Goal: Download file/media

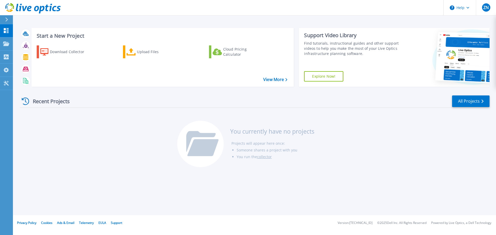
click at [104, 197] on div "Start a New Project Download Collector Upload Files Cloud Pricing Calculator Vi…" at bounding box center [254, 108] width 483 height 216
click at [6, 42] on icon at bounding box center [6, 44] width 6 height 4
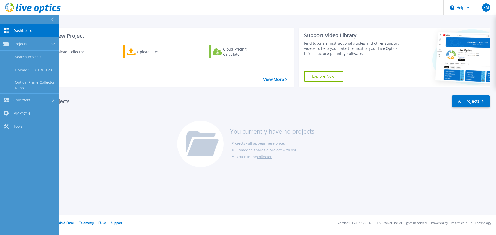
click at [191, 135] on icon at bounding box center [200, 141] width 29 height 21
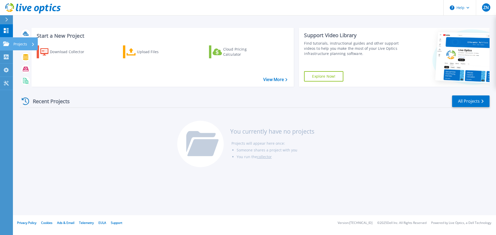
click at [7, 41] on link "Projects Projects" at bounding box center [6, 43] width 13 height 13
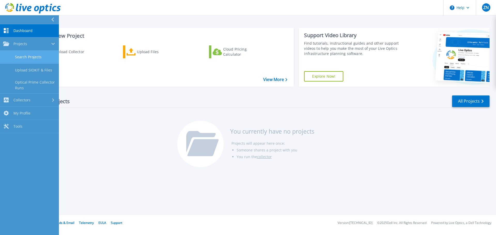
click at [19, 56] on link "Search Projects" at bounding box center [29, 57] width 59 height 13
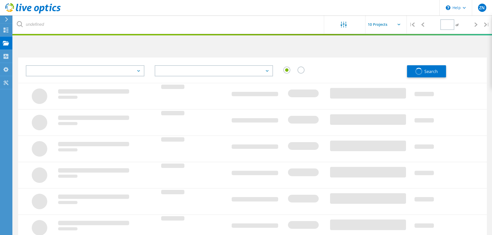
type input "1"
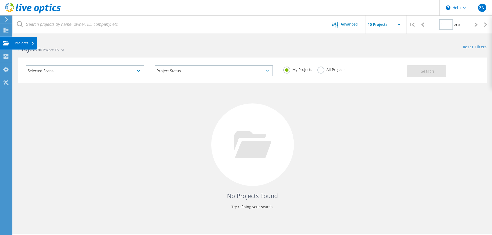
click at [14, 37] on div "Projects" at bounding box center [24, 43] width 25 height 13
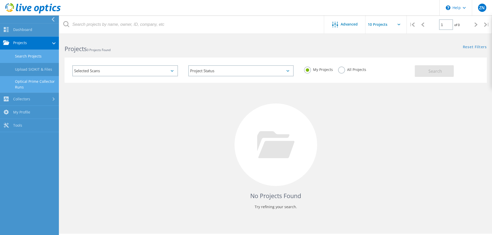
click at [20, 85] on link "Optical Prime Collector Runs" at bounding box center [29, 84] width 59 height 17
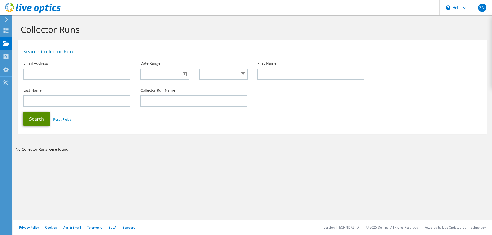
click at [35, 120] on button "Search" at bounding box center [36, 119] width 27 height 14
click at [4, 21] on div at bounding box center [6, 19] width 6 height 5
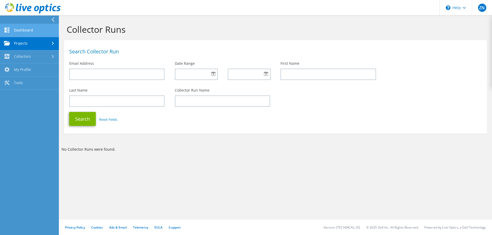
click at [11, 35] on link "Dashboard" at bounding box center [29, 30] width 59 height 13
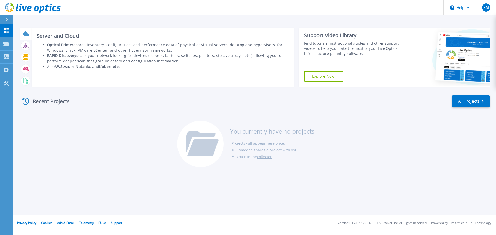
click at [27, 34] on icon at bounding box center [25, 34] width 5 height 4
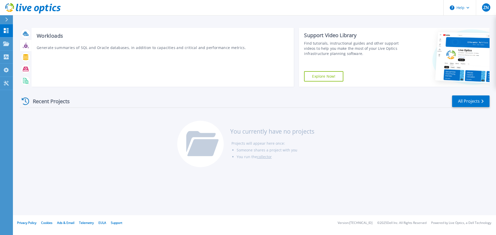
click at [26, 47] on icon at bounding box center [26, 46] width 4 height 4
click at [27, 58] on icon at bounding box center [25, 57] width 5 height 6
drag, startPoint x: 25, startPoint y: 65, endPoint x: 24, endPoint y: 69, distance: 4.0
click at [25, 65] on div at bounding box center [25, 69] width 9 height 9
click at [23, 81] on icon at bounding box center [25, 80] width 4 height 5
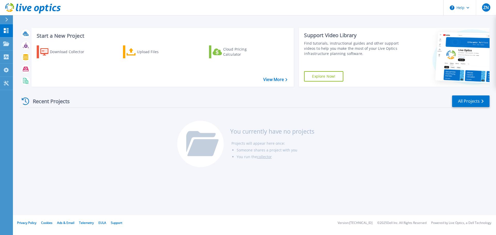
click at [269, 157] on link "collector" at bounding box center [264, 157] width 15 height 5
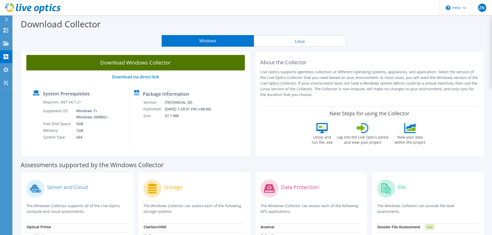
click at [123, 61] on link "Download Windows Collector" at bounding box center [135, 63] width 219 height 16
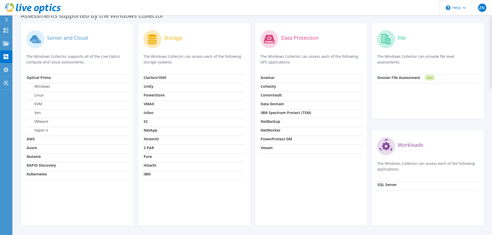
scroll to position [141, 0]
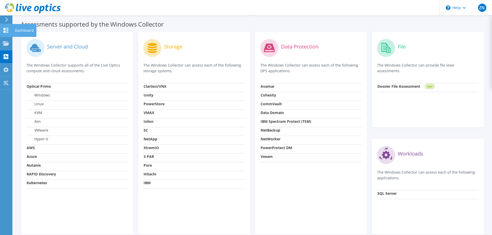
click at [6, 32] on icon at bounding box center [6, 30] width 6 height 5
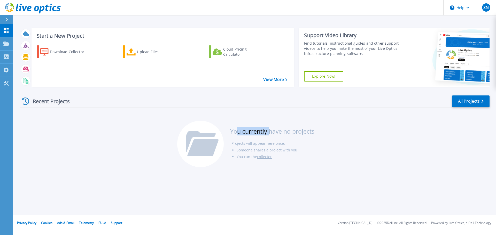
drag, startPoint x: 270, startPoint y: 133, endPoint x: 234, endPoint y: 130, distance: 35.8
click at [235, 130] on h3 "You currently have no projects" at bounding box center [272, 132] width 84 height 6
click at [234, 130] on h3 "You currently have no projects" at bounding box center [272, 132] width 84 height 6
drag, startPoint x: 231, startPoint y: 130, endPoint x: 314, endPoint y: 132, distance: 82.7
click at [314, 132] on h3 "You currently have no projects" at bounding box center [272, 132] width 84 height 6
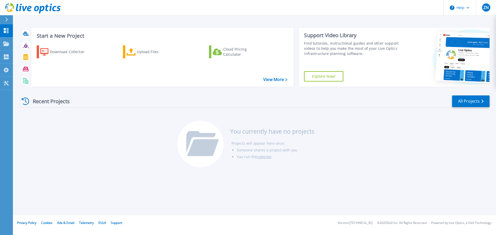
click at [307, 141] on li "Projects will appear here once:" at bounding box center [273, 143] width 83 height 7
